Goal: Information Seeking & Learning: Learn about a topic

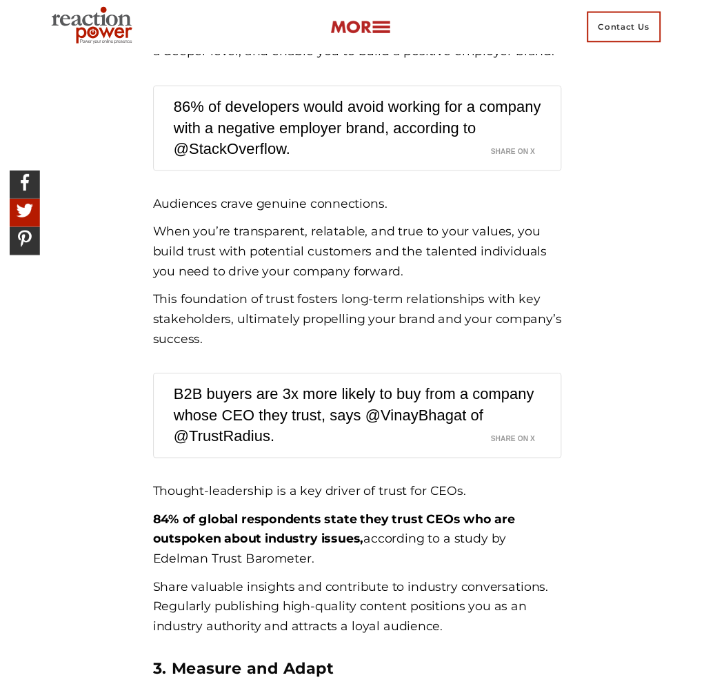
scroll to position [1612, 0]
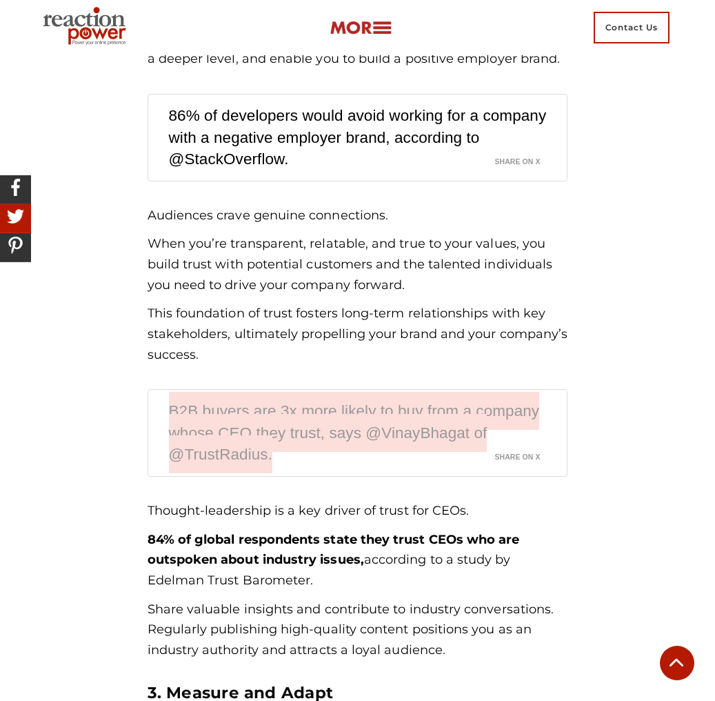
click at [352, 401] on link "B2B buyers are 3x more likely to buy from a company whose CEO they trust, says …" at bounding box center [354, 432] width 371 height 81
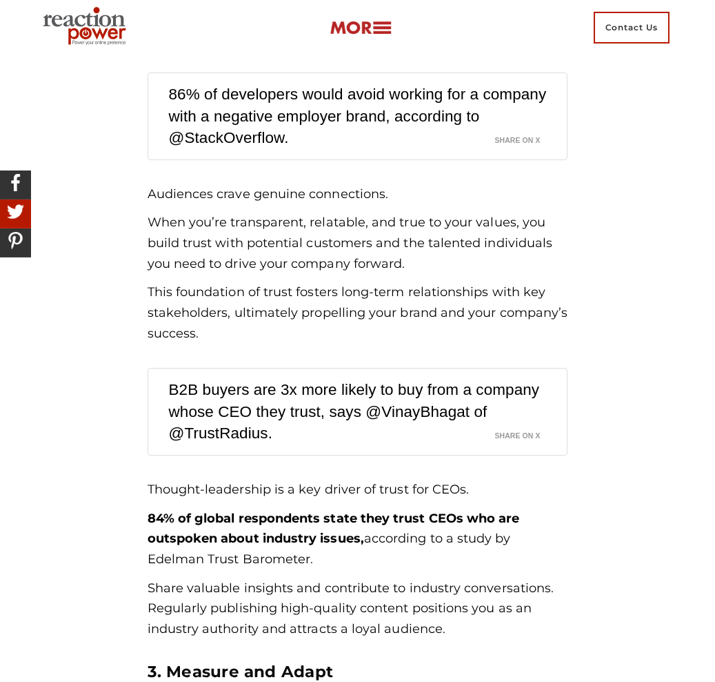
scroll to position [1634, 0]
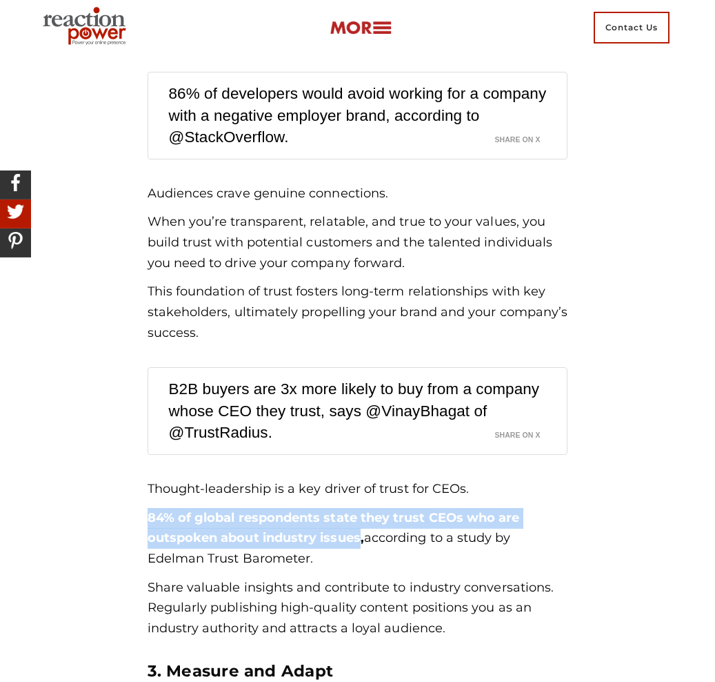
drag, startPoint x: 145, startPoint y: 486, endPoint x: 359, endPoint y: 500, distance: 214.3
click at [359, 500] on div "Here’s how a data-driven approach can guide your executive branding efforts: 1.…" at bounding box center [357, 449] width 441 height 1587
copy strong "84% of global respondents state they trust CEOs who are outspoken about industr…"
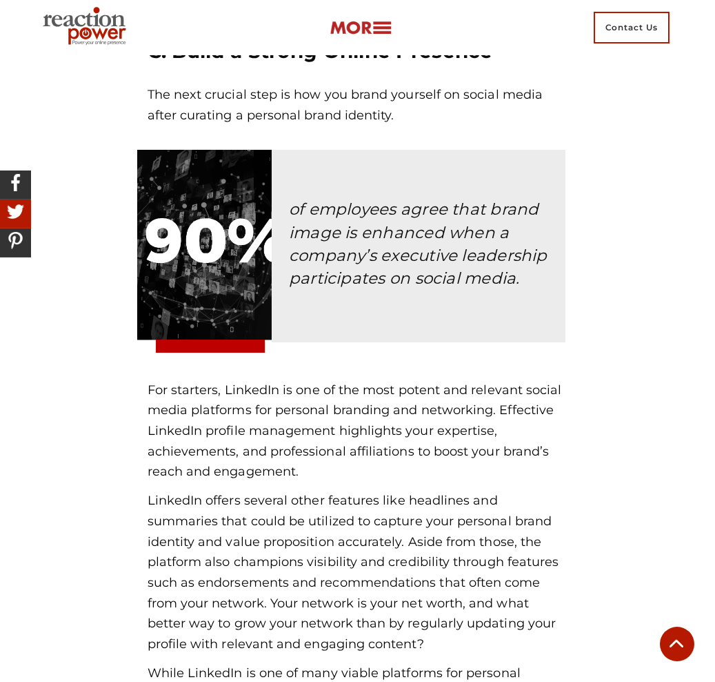
scroll to position [4126, 0]
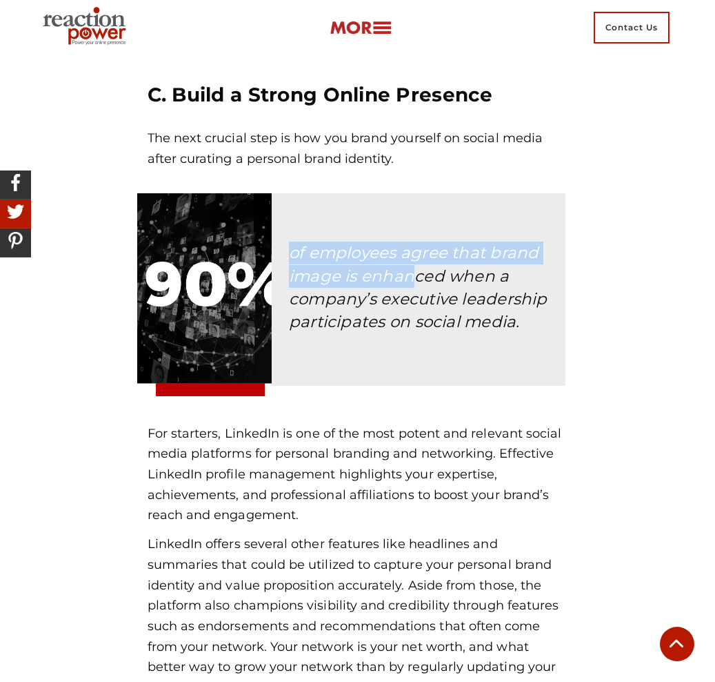
drag, startPoint x: 183, startPoint y: 197, endPoint x: 409, endPoint y: 221, distance: 226.8
click at [409, 221] on div "of employees agree that brand image is enhanced when a company’s executive lead…" at bounding box center [357, 294] width 441 height 202
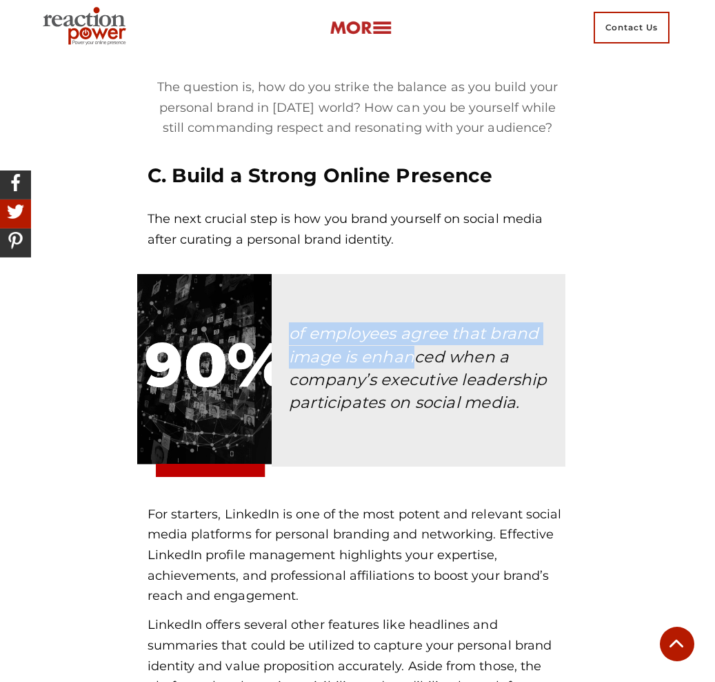
scroll to position [4002, 0]
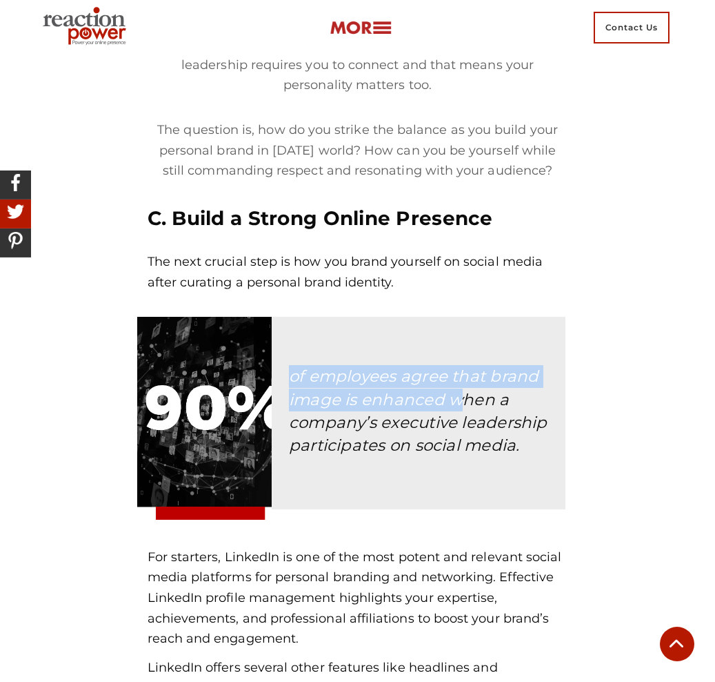
drag, startPoint x: 148, startPoint y: 339, endPoint x: 456, endPoint y: 338, distance: 307.6
click at [456, 338] on div "of employees agree that brand image is enhanced when a company’s executive lead…" at bounding box center [357, 418] width 441 height 202
click at [451, 368] on icon "of employees agree that brand image is enhanced when a company’s executive lead…" at bounding box center [418, 410] width 259 height 88
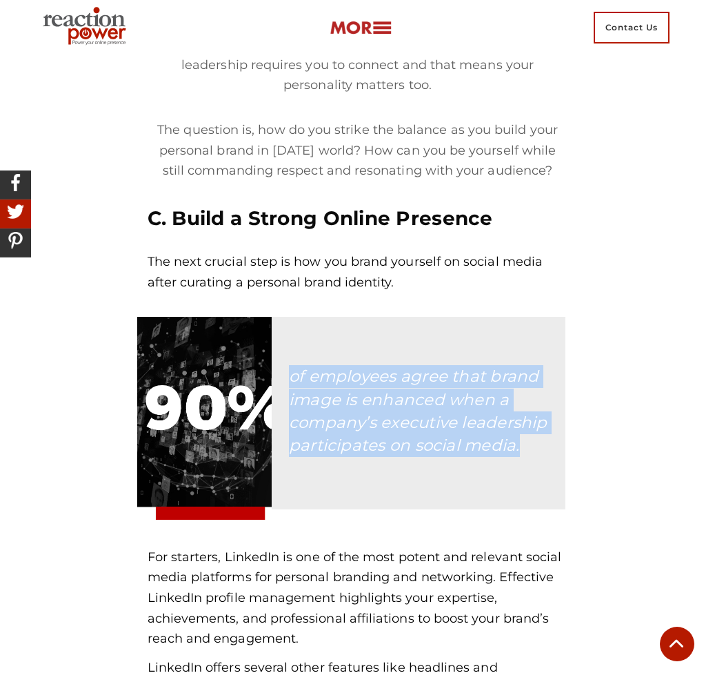
drag, startPoint x: 283, startPoint y: 315, endPoint x: 531, endPoint y: 395, distance: 260.9
click at [532, 395] on div "of employees agree that brand image is enhanced when a company’s executive lead…" at bounding box center [419, 400] width 274 height 140
copy icon "of employees agree that brand image is enhanced when a company’s executive lead…"
click at [322, 549] on span "For starters, LinkedIn is one of the most potent and relevant social media plat…" at bounding box center [355, 597] width 415 height 97
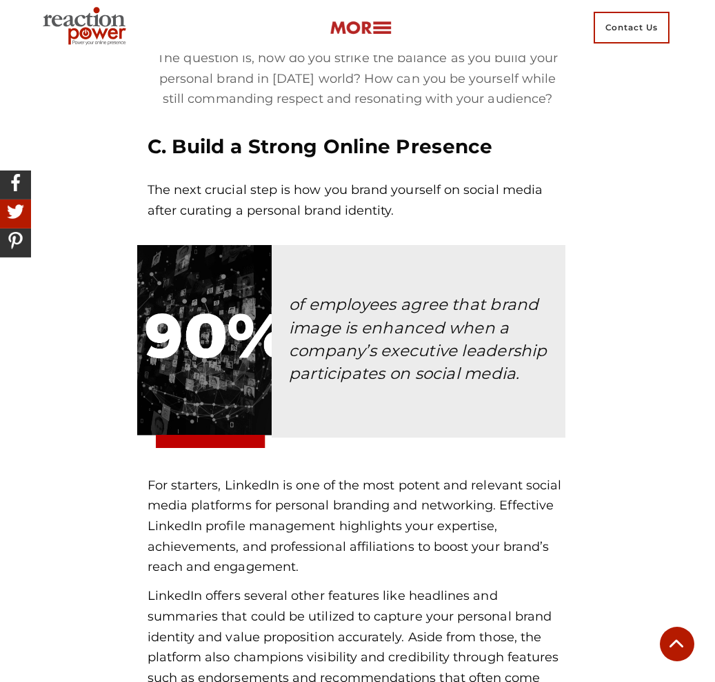
scroll to position [4073, 0]
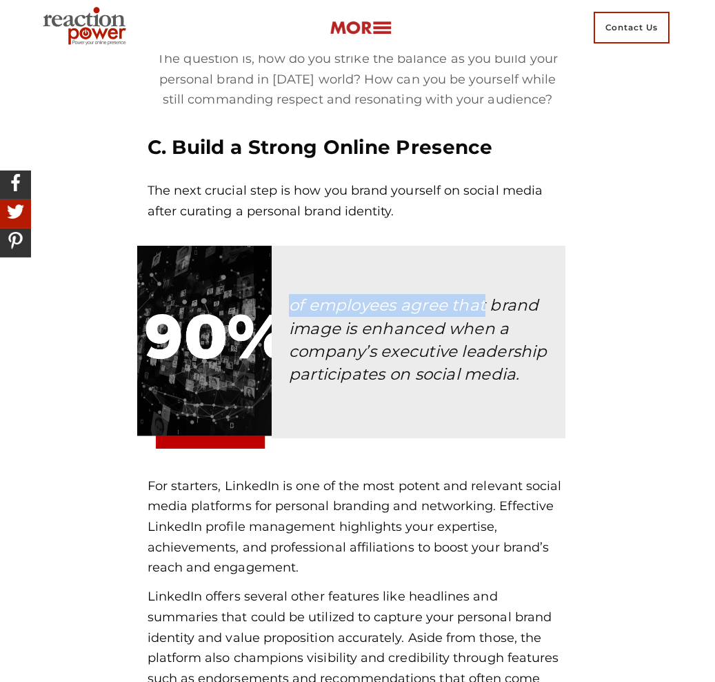
drag, startPoint x: 176, startPoint y: 235, endPoint x: 483, endPoint y: 253, distance: 307.5
click at [487, 252] on div "of employees agree that brand image is enhanced when a company’s executive lead…" at bounding box center [357, 347] width 441 height 202
click at [483, 295] on icon "of employees agree that brand image is enhanced when a company’s executive lead…" at bounding box center [418, 339] width 259 height 88
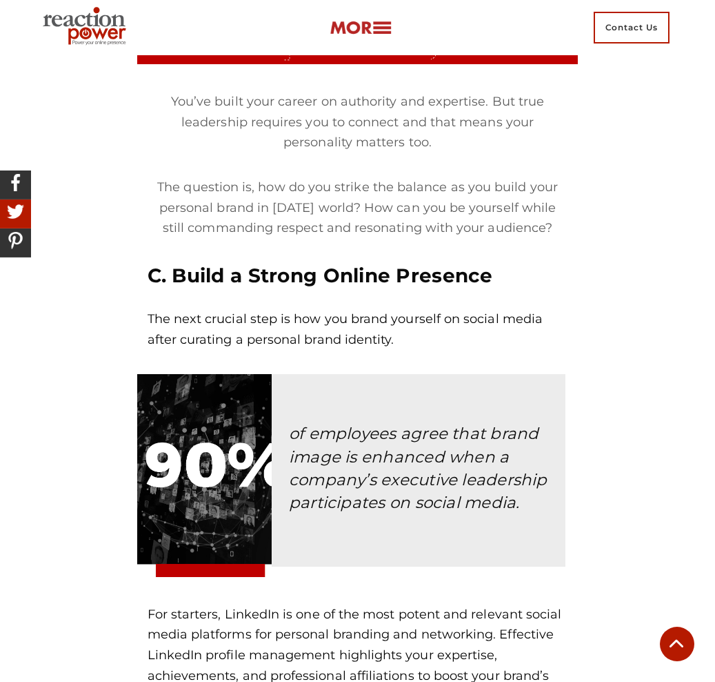
scroll to position [3906, 0]
